Goal: Find specific page/section: Find specific page/section

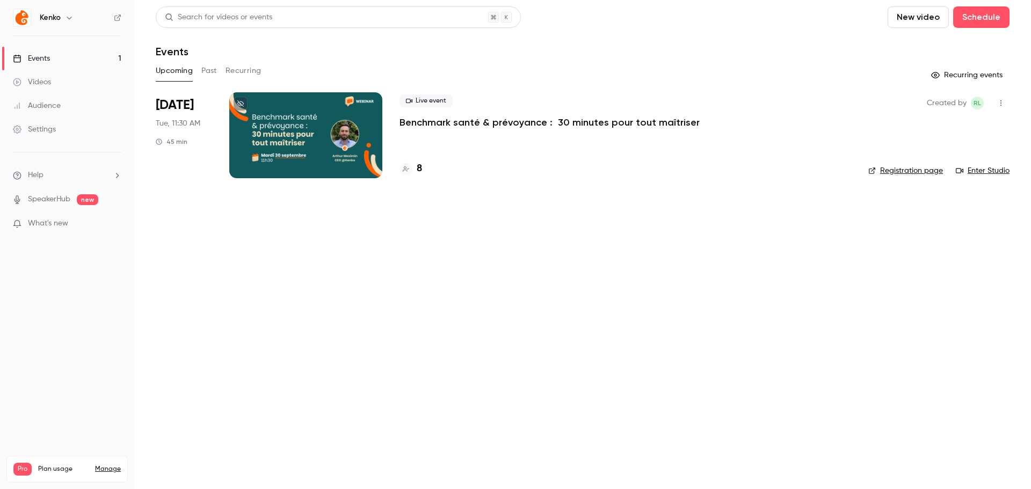
click at [59, 104] on div "Audience" at bounding box center [37, 105] width 48 height 11
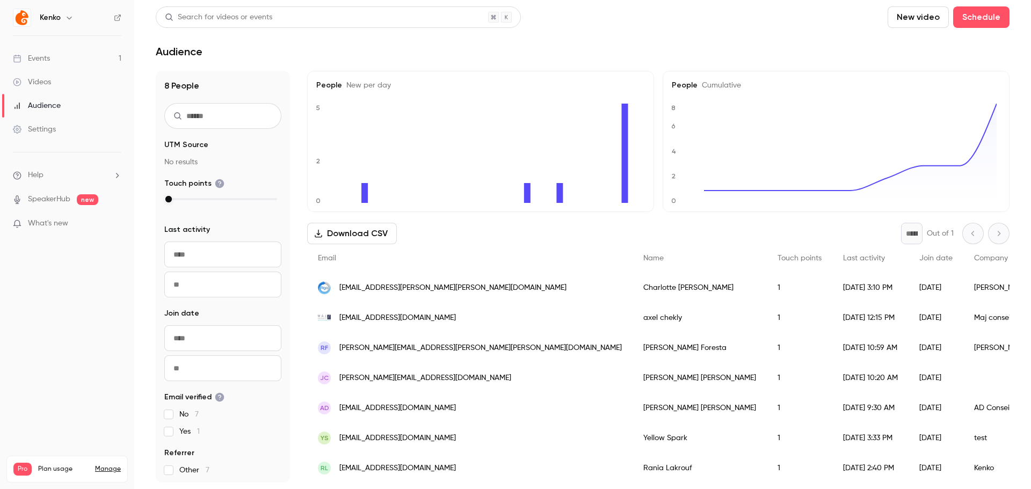
click at [404, 103] on div "People New per day 0 2 5" at bounding box center [480, 141] width 347 height 141
click at [455, 65] on main "Search for videos or events New video Schedule Audience 8 People UTM Source No …" at bounding box center [582, 244] width 896 height 489
